Goal: Complete application form

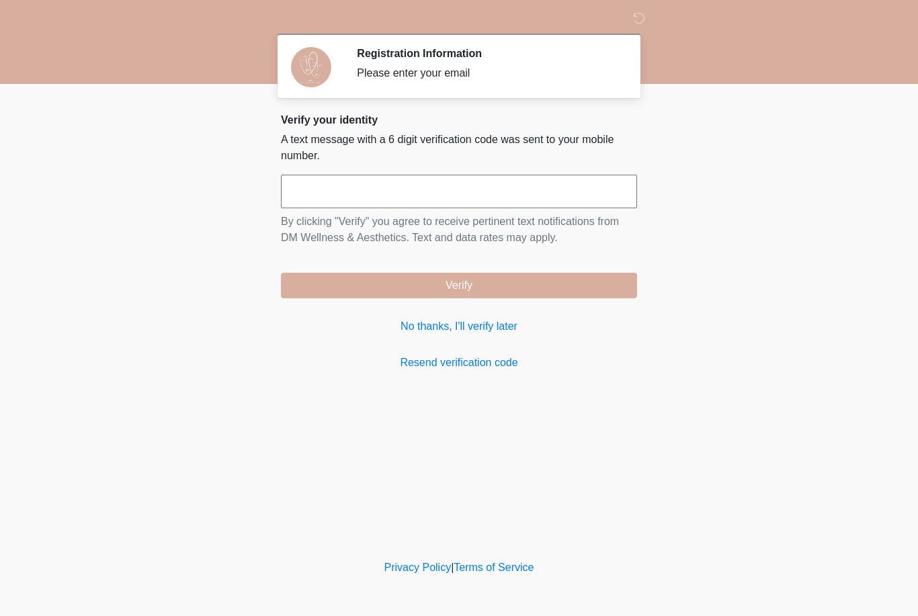
click at [335, 186] on input "text" at bounding box center [459, 192] width 356 height 34
type input "******"
click at [564, 288] on button "Verify" at bounding box center [459, 286] width 356 height 26
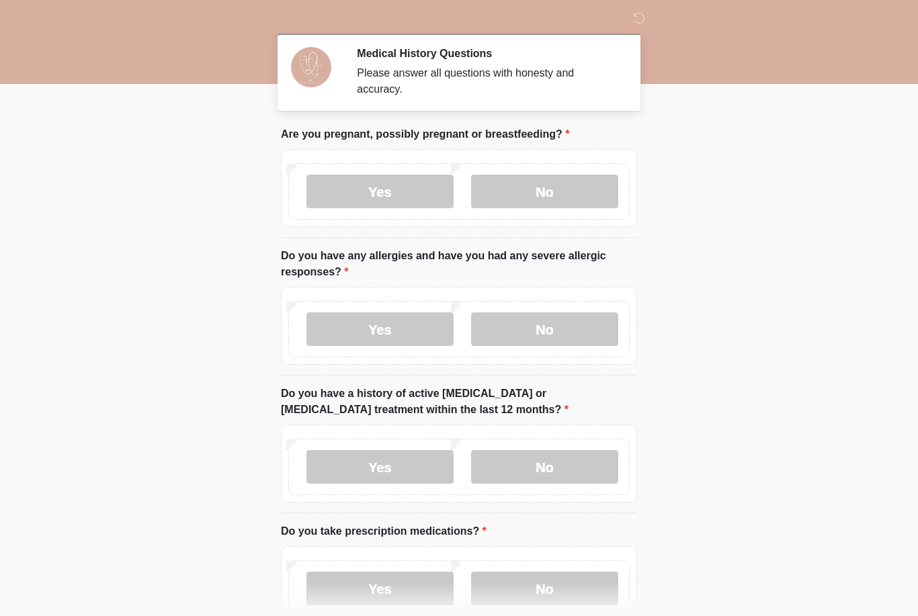
click at [558, 196] on label "No" at bounding box center [544, 192] width 147 height 34
click at [572, 337] on label "No" at bounding box center [544, 329] width 147 height 34
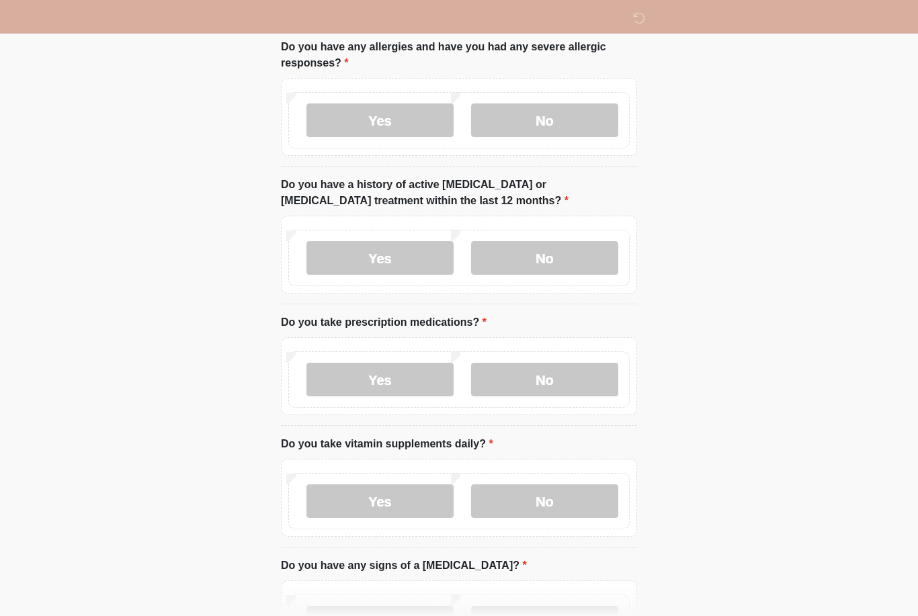
scroll to position [213, 0]
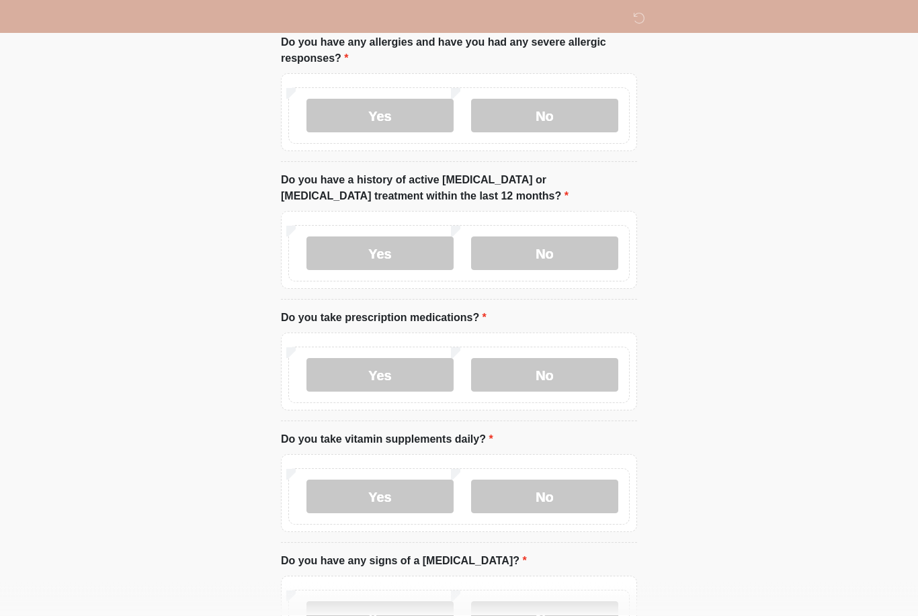
click at [558, 260] on label "No" at bounding box center [544, 254] width 147 height 34
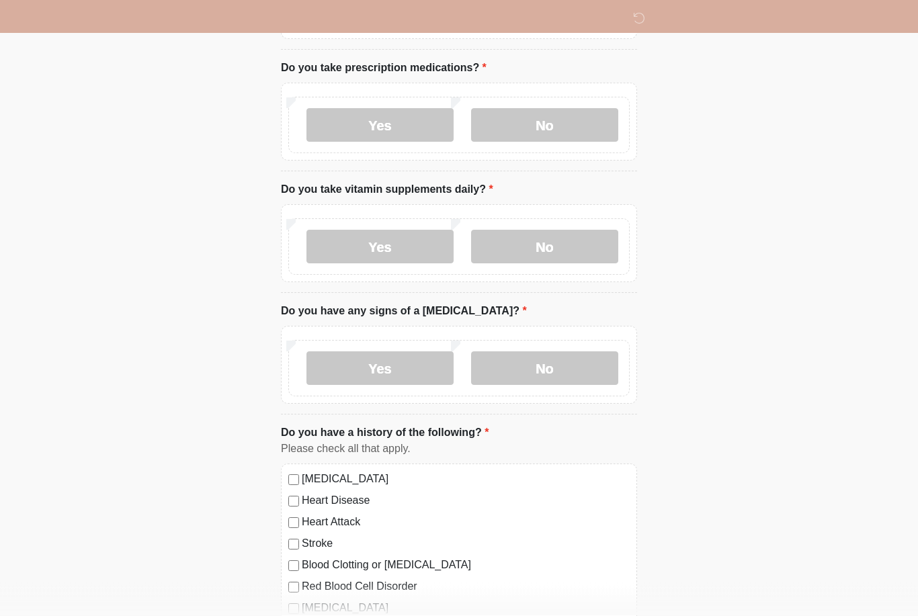
scroll to position [461, 0]
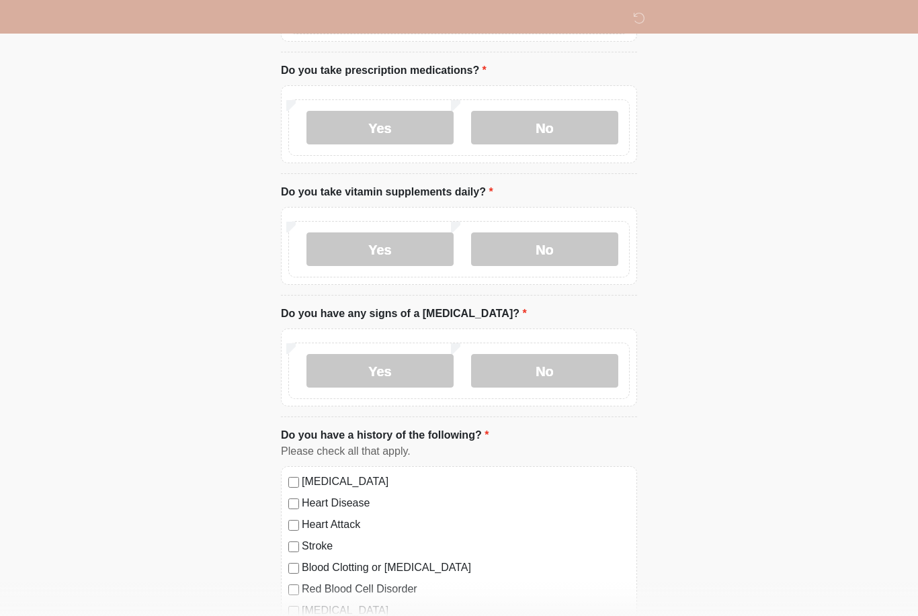
click at [572, 124] on label "No" at bounding box center [544, 128] width 147 height 34
click at [400, 243] on label "Yes" at bounding box center [379, 249] width 147 height 34
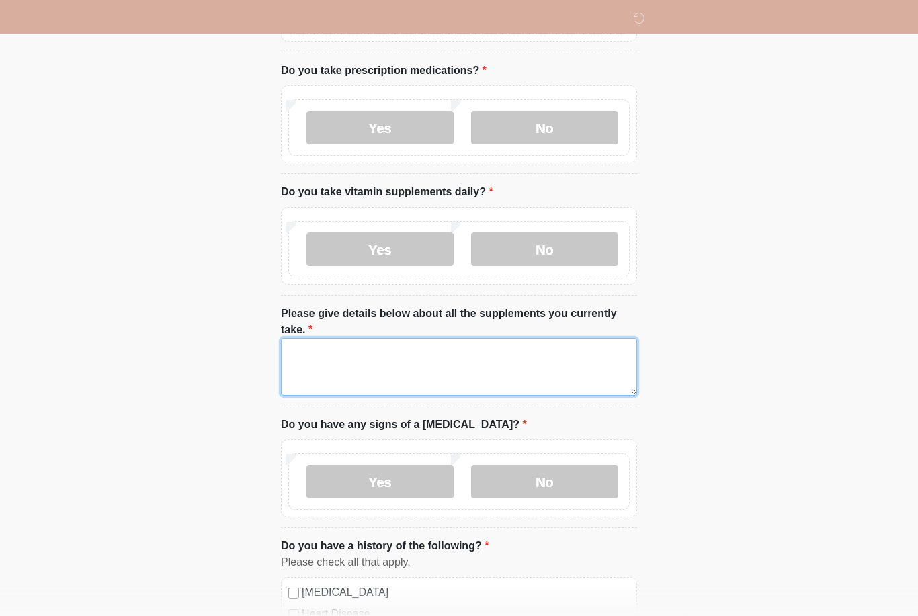
click at [341, 358] on textarea "Please give details below about all the supplements you currently take." at bounding box center [459, 367] width 356 height 58
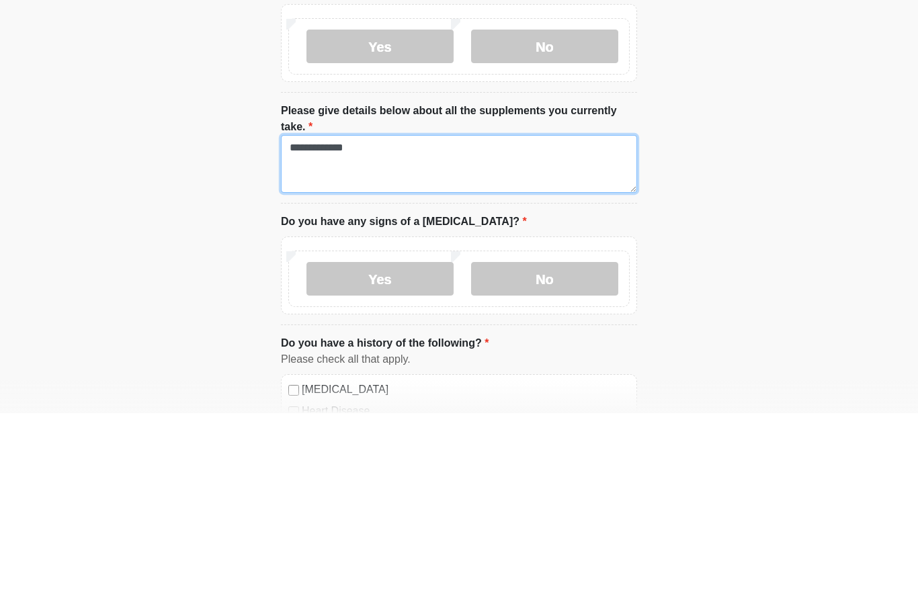
type textarea "**********"
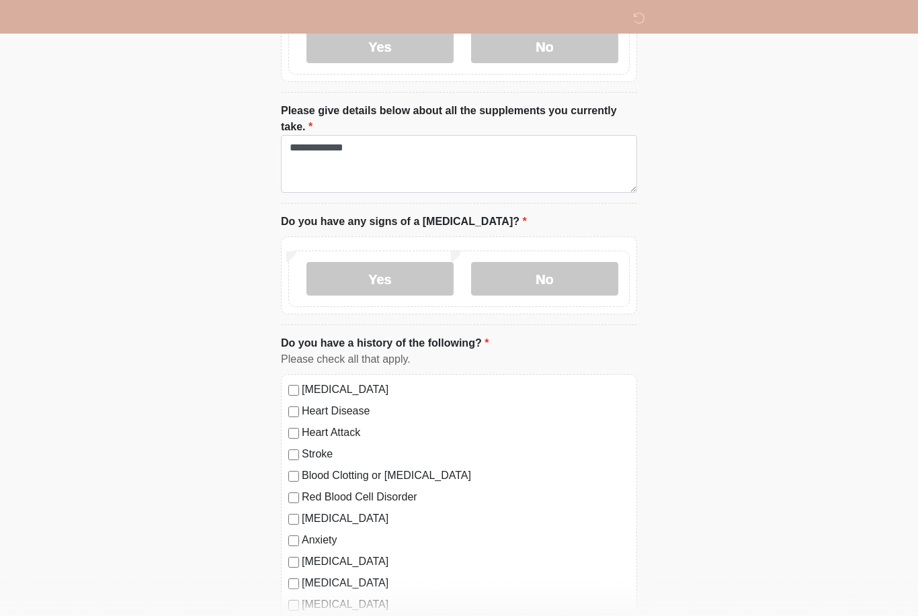
click at [570, 283] on label "No" at bounding box center [544, 279] width 147 height 34
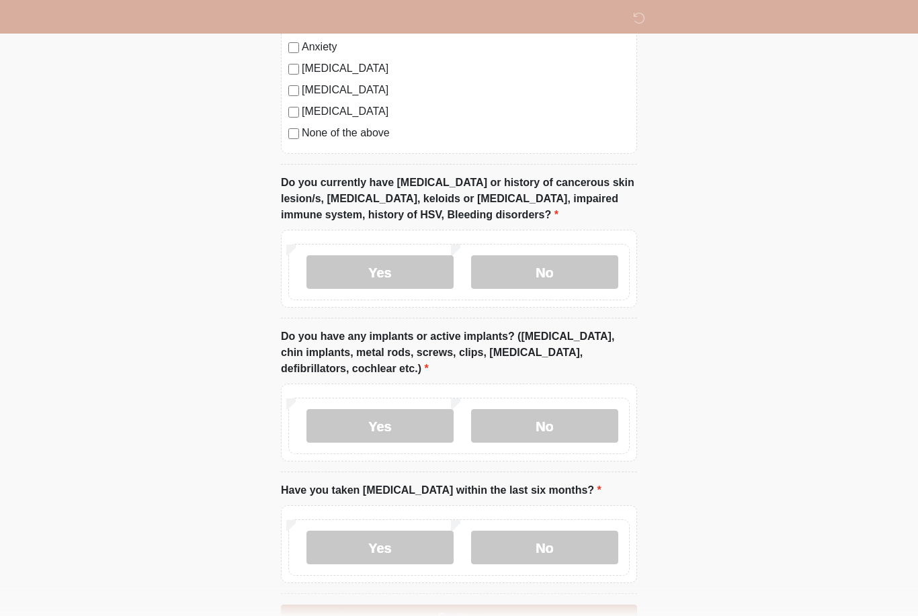
scroll to position [1157, 0]
click at [558, 276] on label "No" at bounding box center [544, 272] width 147 height 34
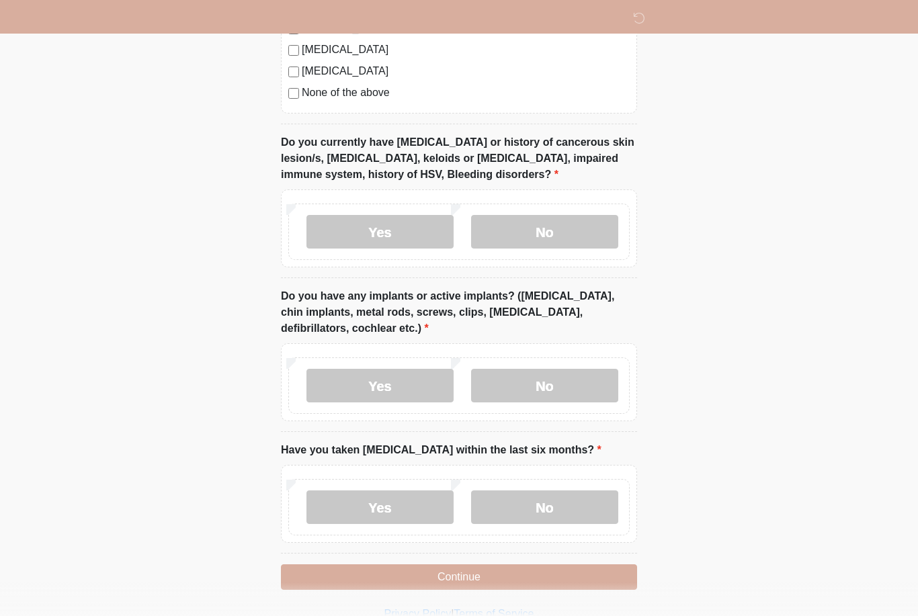
click at [386, 385] on label "Yes" at bounding box center [379, 386] width 147 height 34
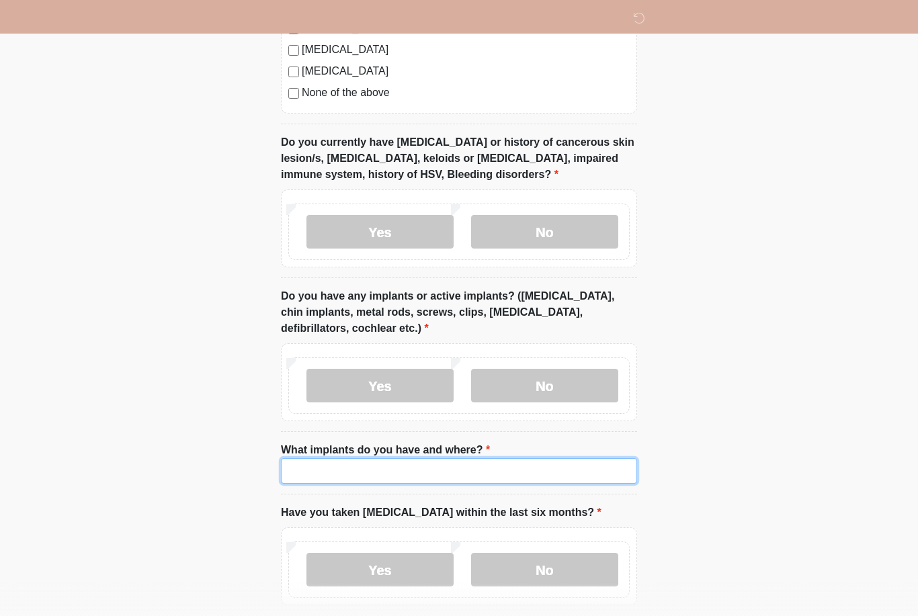
click at [350, 476] on input "What implants do you have and where?" at bounding box center [459, 471] width 356 height 26
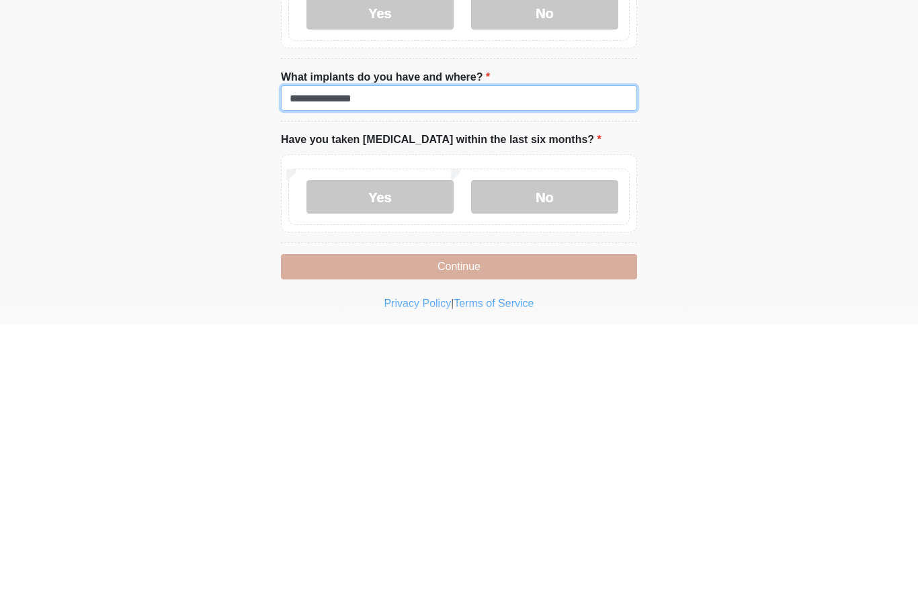
scroll to position [1296, 0]
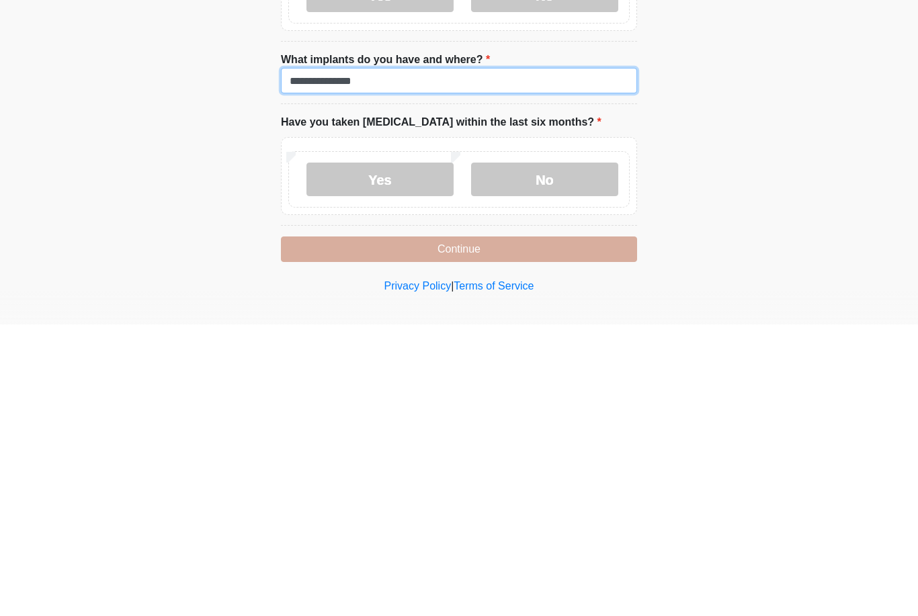
type input "**********"
click at [575, 454] on label "No" at bounding box center [544, 471] width 147 height 34
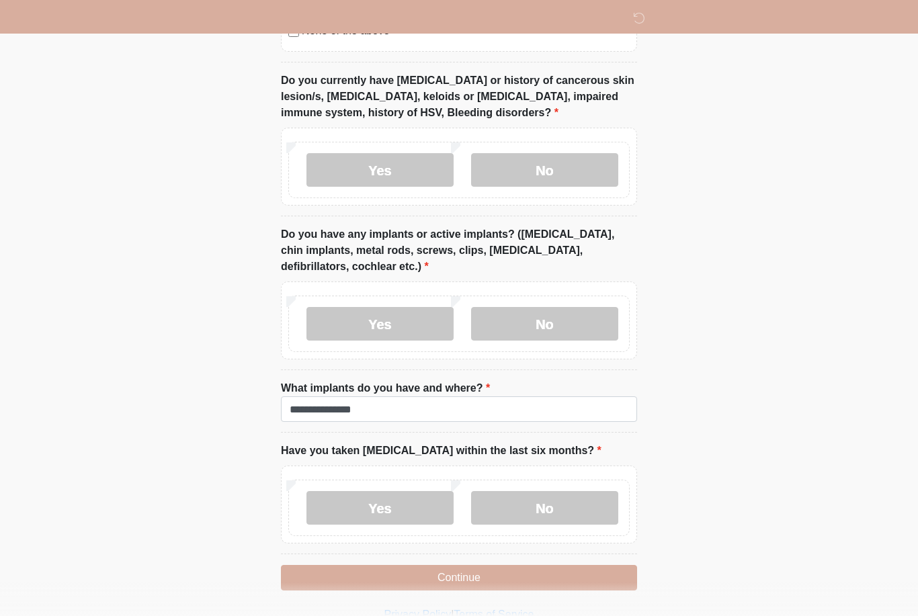
click at [614, 576] on button "Continue" at bounding box center [459, 578] width 356 height 26
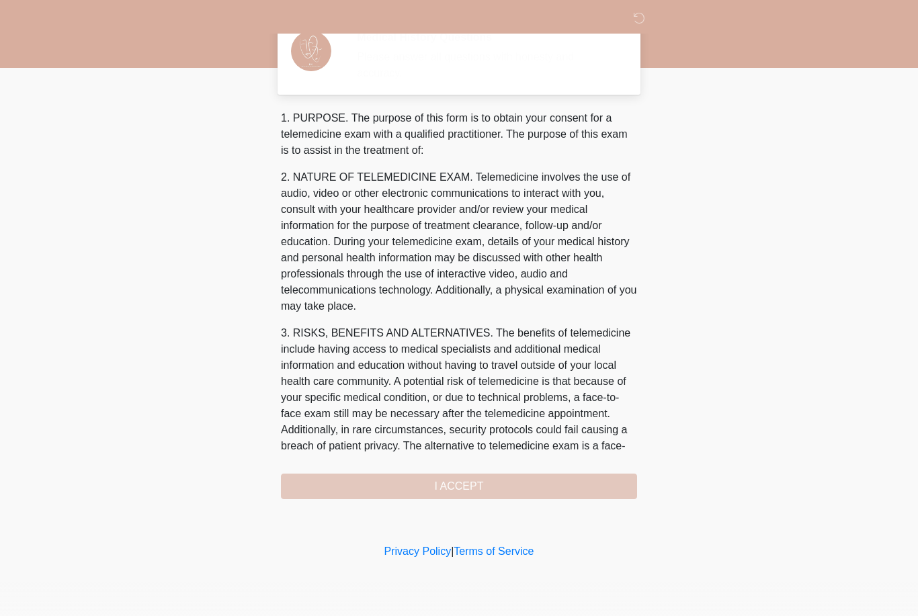
scroll to position [0, 0]
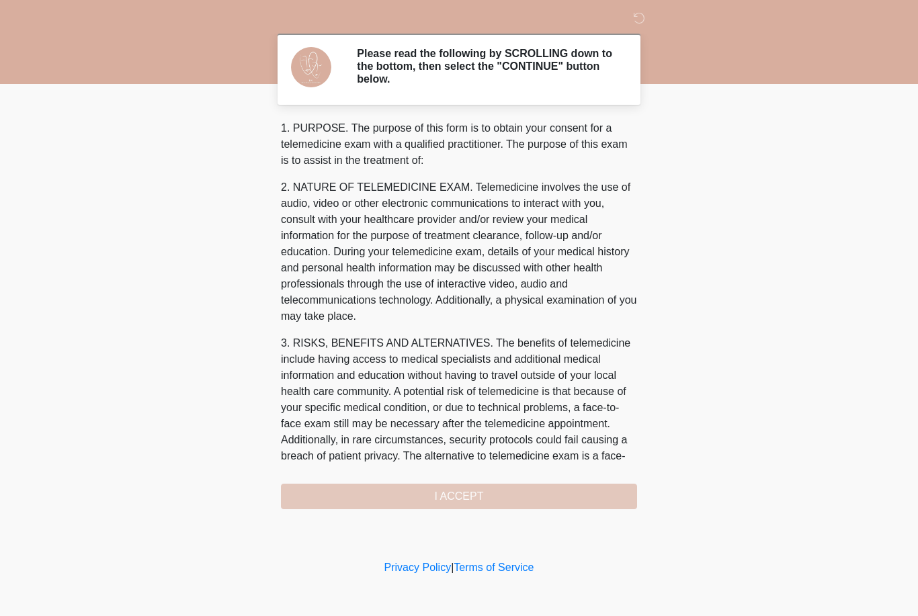
click at [511, 498] on div "1. PURPOSE. The purpose of this form is to obtain your consent for a telemedici…" at bounding box center [459, 314] width 356 height 389
click at [513, 502] on div "1. PURPOSE. The purpose of this form is to obtain your consent for a telemedici…" at bounding box center [459, 314] width 356 height 389
click at [461, 496] on div "1. PURPOSE. The purpose of this form is to obtain your consent for a telemedici…" at bounding box center [459, 314] width 356 height 389
click at [451, 498] on div "1. PURPOSE. The purpose of this form is to obtain your consent for a telemedici…" at bounding box center [459, 314] width 356 height 389
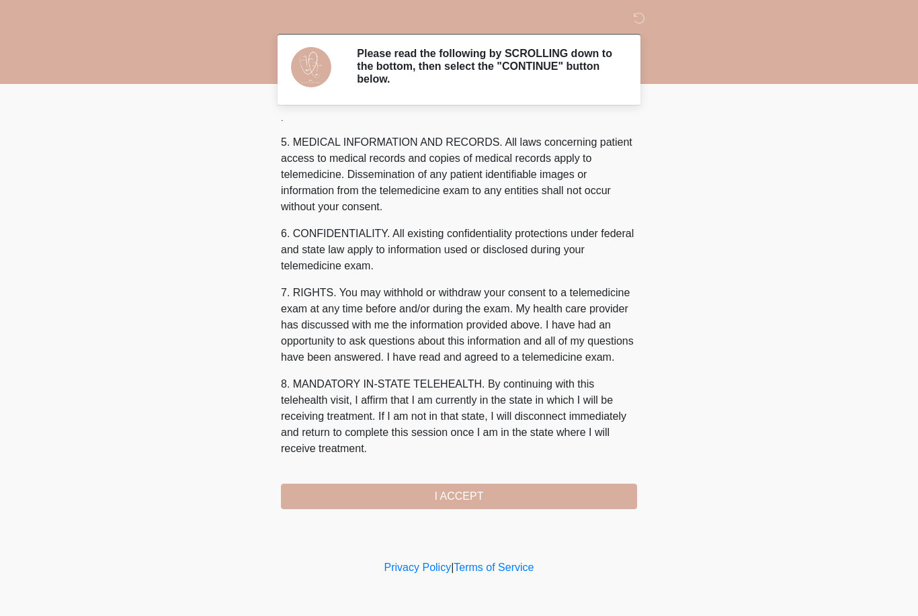
scroll to position [448, 0]
click at [472, 502] on button "I ACCEPT" at bounding box center [459, 497] width 356 height 26
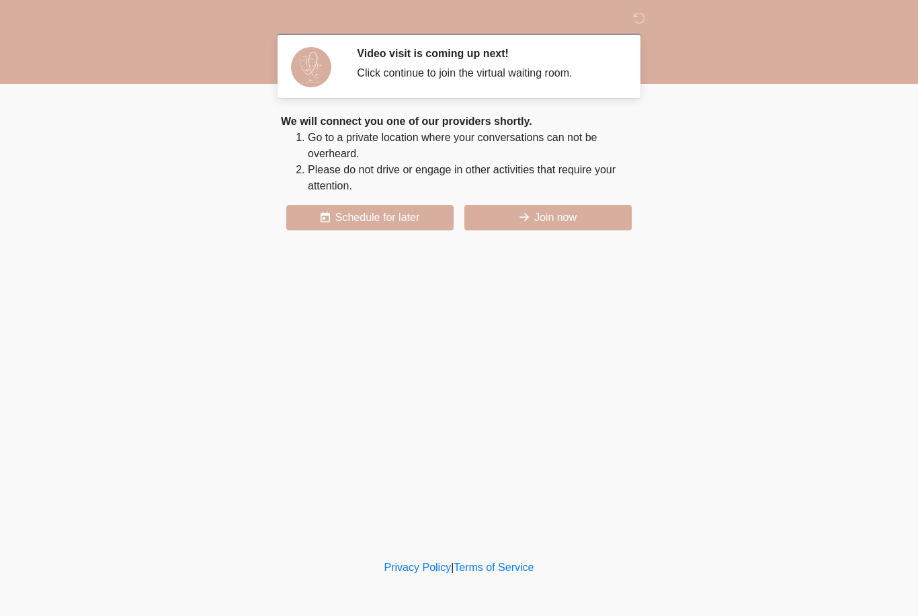
click at [556, 224] on button "Join now" at bounding box center [547, 218] width 167 height 26
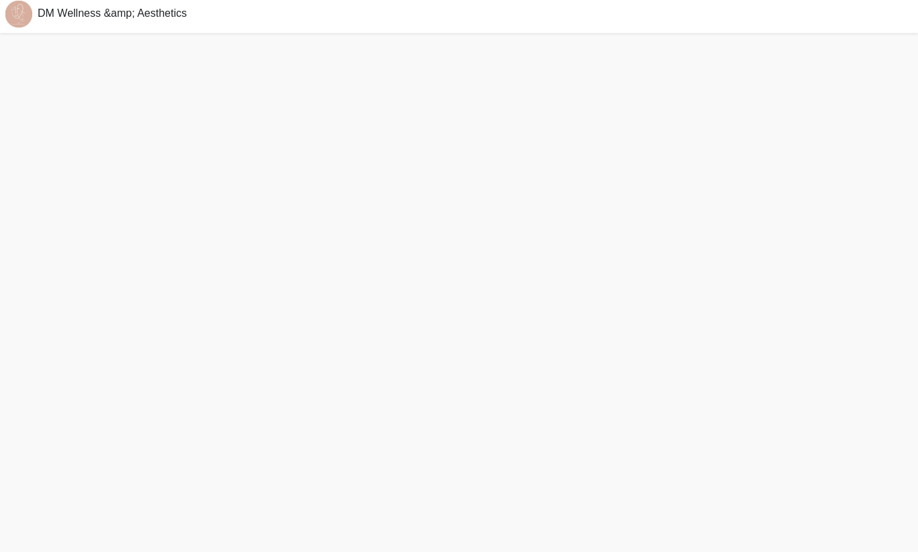
scroll to position [46, 0]
